Goal: Task Accomplishment & Management: Manage account settings

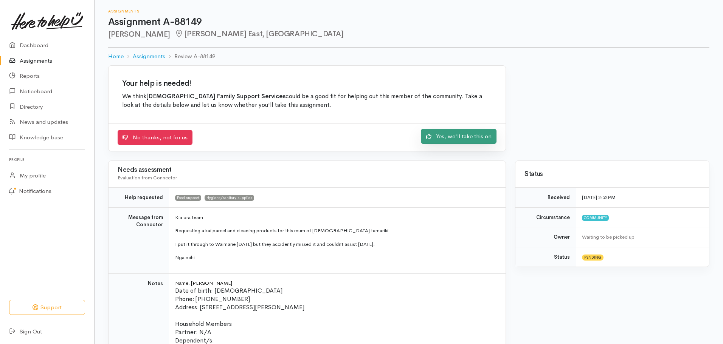
click at [464, 137] on link "Yes, we'll take this on" at bounding box center [459, 137] width 76 height 16
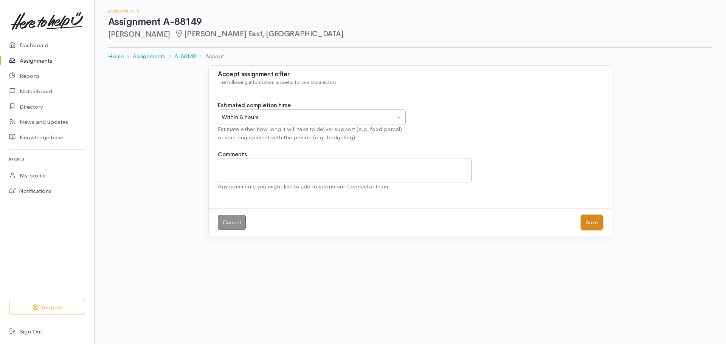
click at [595, 222] on button "Save" at bounding box center [592, 223] width 22 height 16
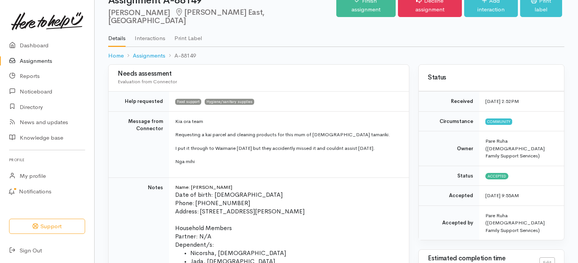
scroll to position [18, 0]
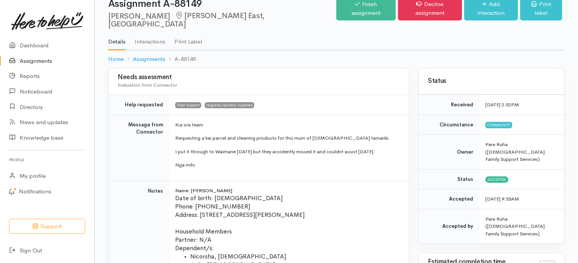
drag, startPoint x: 235, startPoint y: 193, endPoint x: 228, endPoint y: 194, distance: 6.8
click at [234, 202] on p "Phone: 02108083053" at bounding box center [287, 206] width 225 height 8
drag, startPoint x: 233, startPoint y: 197, endPoint x: 195, endPoint y: 196, distance: 37.4
click at [195, 202] on p "Phone: 02108083053" at bounding box center [287, 206] width 225 height 8
copy span "02108083053"
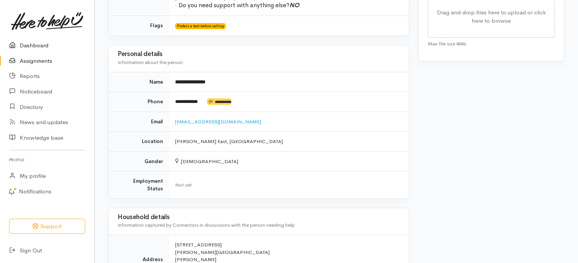
scroll to position [396, 0]
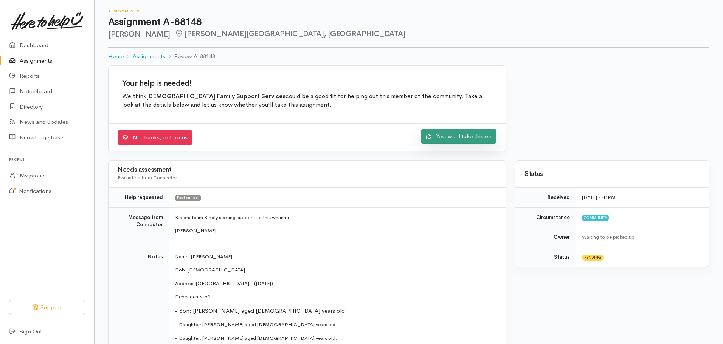
click at [453, 138] on link "Yes, we'll take this on" at bounding box center [459, 137] width 76 height 16
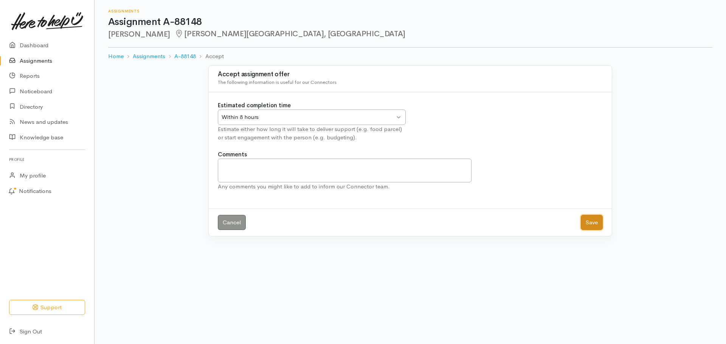
click at [593, 222] on button "Save" at bounding box center [592, 223] width 22 height 16
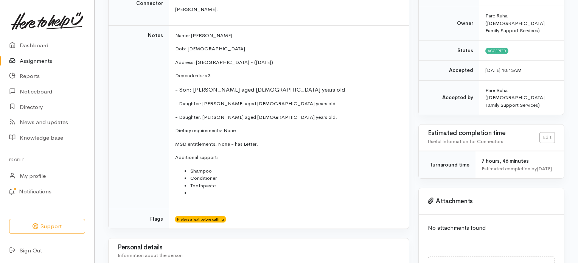
scroll to position [151, 0]
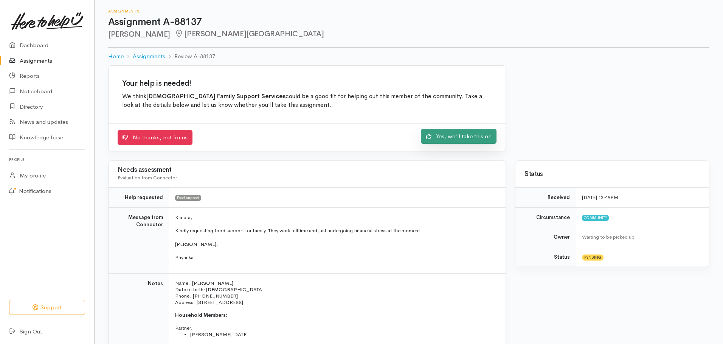
click at [445, 134] on link "Yes, we'll take this on" at bounding box center [459, 137] width 76 height 16
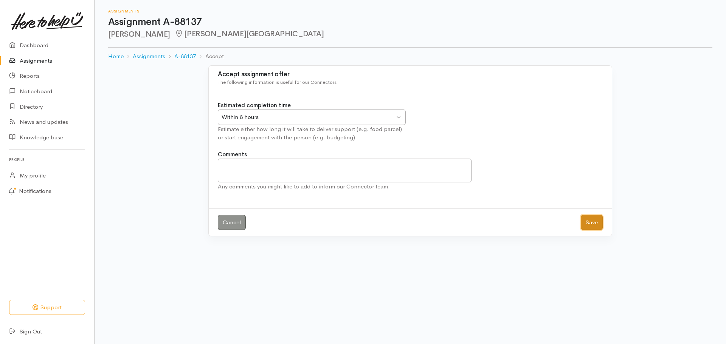
click at [588, 228] on button "Save" at bounding box center [592, 223] width 22 height 16
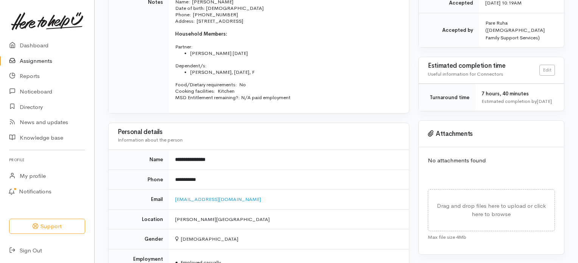
scroll to position [158, 0]
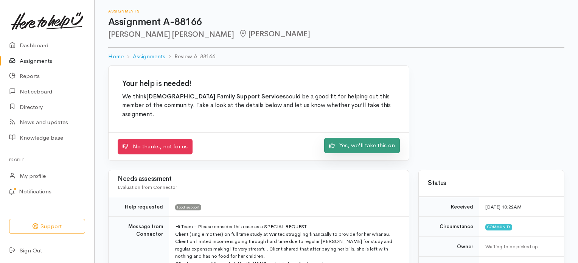
click at [351, 140] on link "Yes, we'll take this on" at bounding box center [362, 146] width 76 height 16
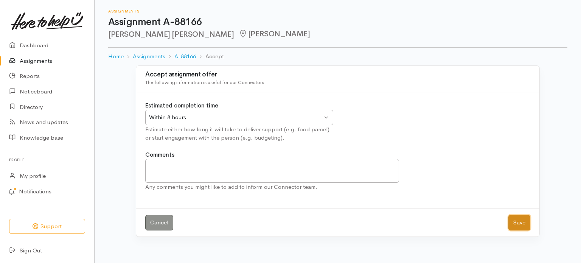
drag, startPoint x: 520, startPoint y: 218, endPoint x: 516, endPoint y: 217, distance: 4.4
click at [520, 218] on button "Save" at bounding box center [519, 223] width 22 height 16
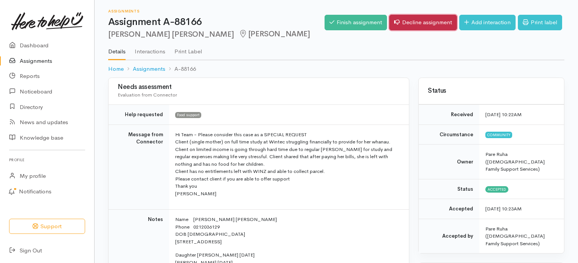
click at [425, 19] on link "Decline assignment" at bounding box center [423, 23] width 68 height 16
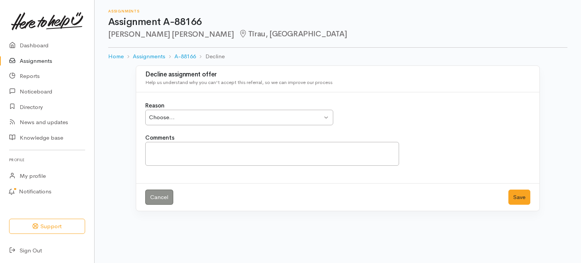
click at [324, 117] on div "Choose... Choose..." at bounding box center [239, 118] width 188 height 16
click at [161, 153] on textarea "Comments" at bounding box center [272, 154] width 254 height 24
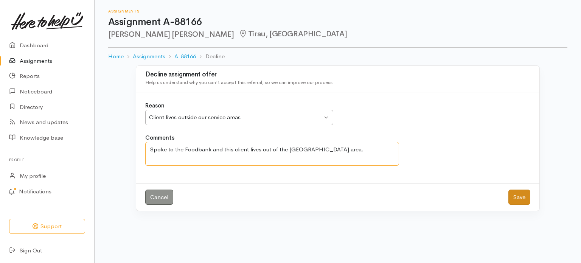
type textarea "Spoke to the Foodbank and this client lives out of the [GEOGRAPHIC_DATA] area."
click at [523, 197] on button "Save" at bounding box center [519, 197] width 22 height 16
